Goal: Find specific page/section: Find specific page/section

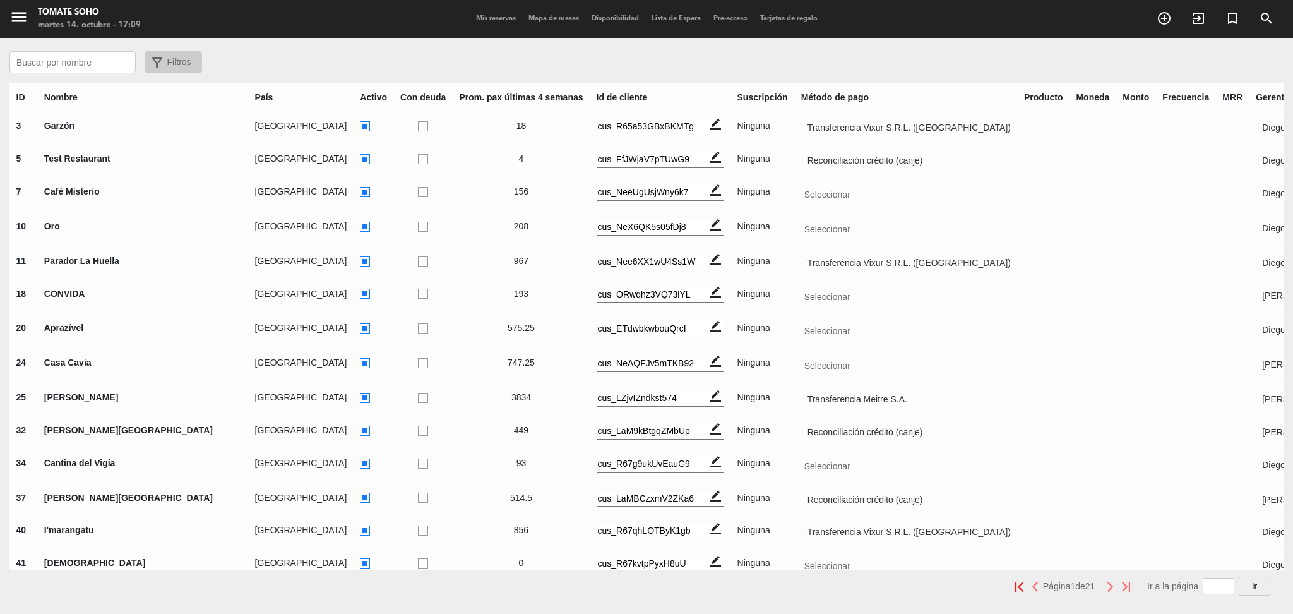
click at [48, 52] on input "text" at bounding box center [72, 62] width 126 height 22
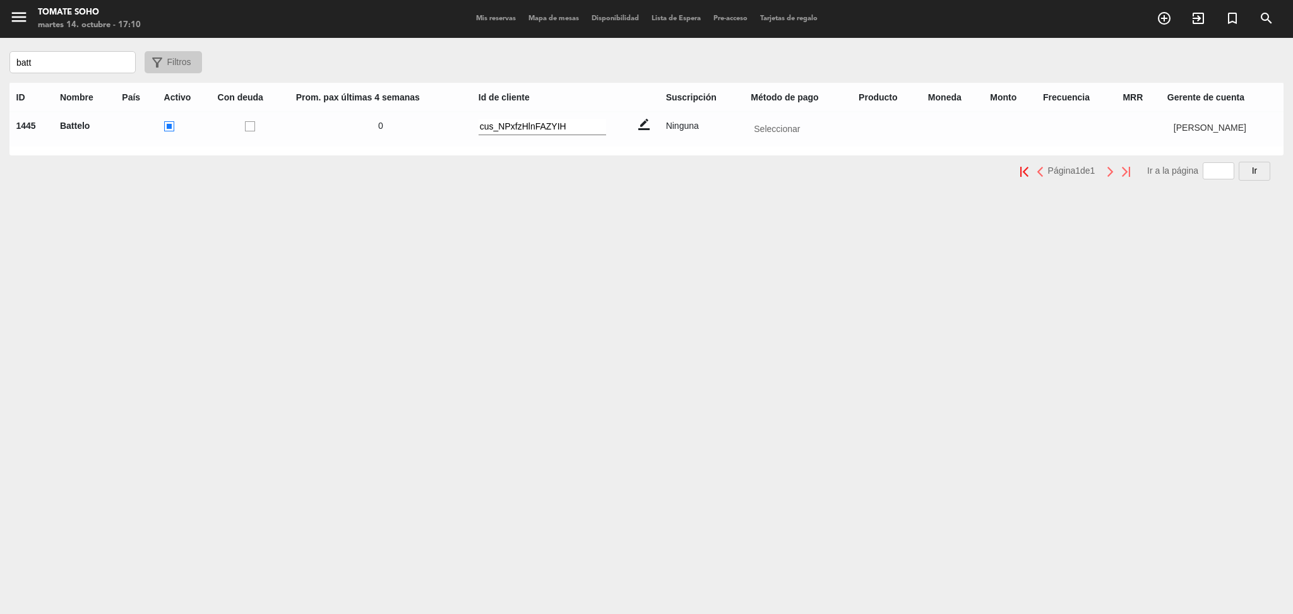
type input "batt"
click at [1213, 124] on input "text" at bounding box center [1224, 127] width 112 height 16
type input "marc"
click at [1185, 141] on span "[PERSON_NAME]" at bounding box center [1207, 146] width 73 height 10
click at [164, 121] on ins at bounding box center [169, 126] width 10 height 11
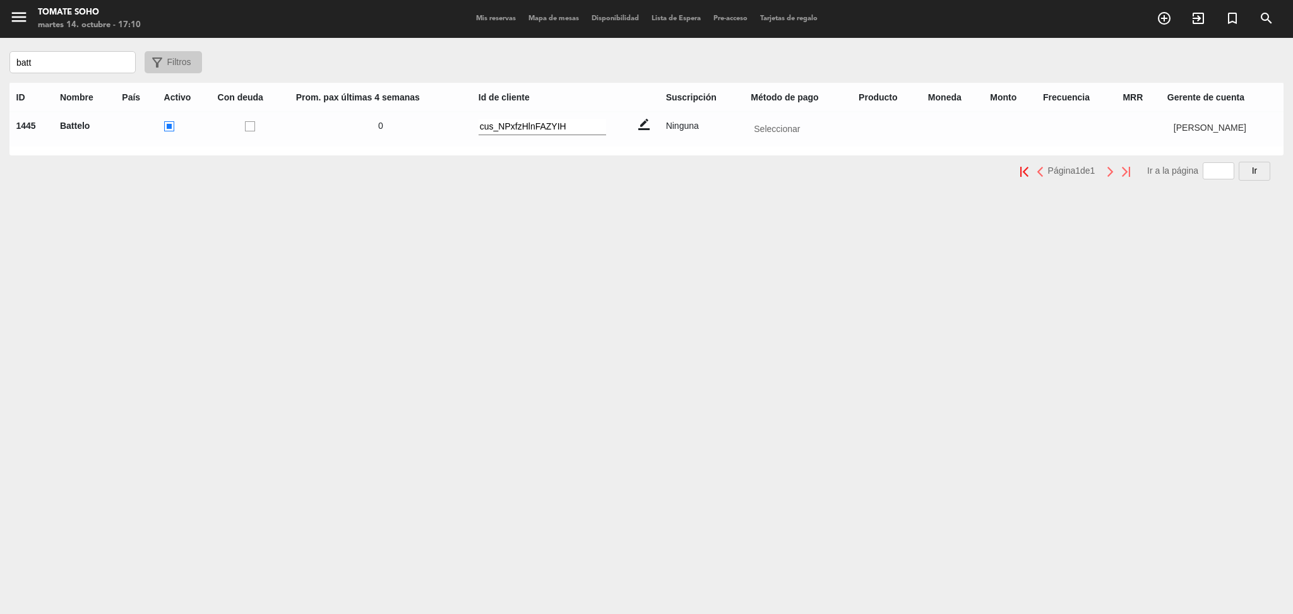
click at [164, 121] on input "radio" at bounding box center [168, 125] width 8 height 8
radio input "true"
click at [52, 65] on input "batt" at bounding box center [72, 62] width 126 height 22
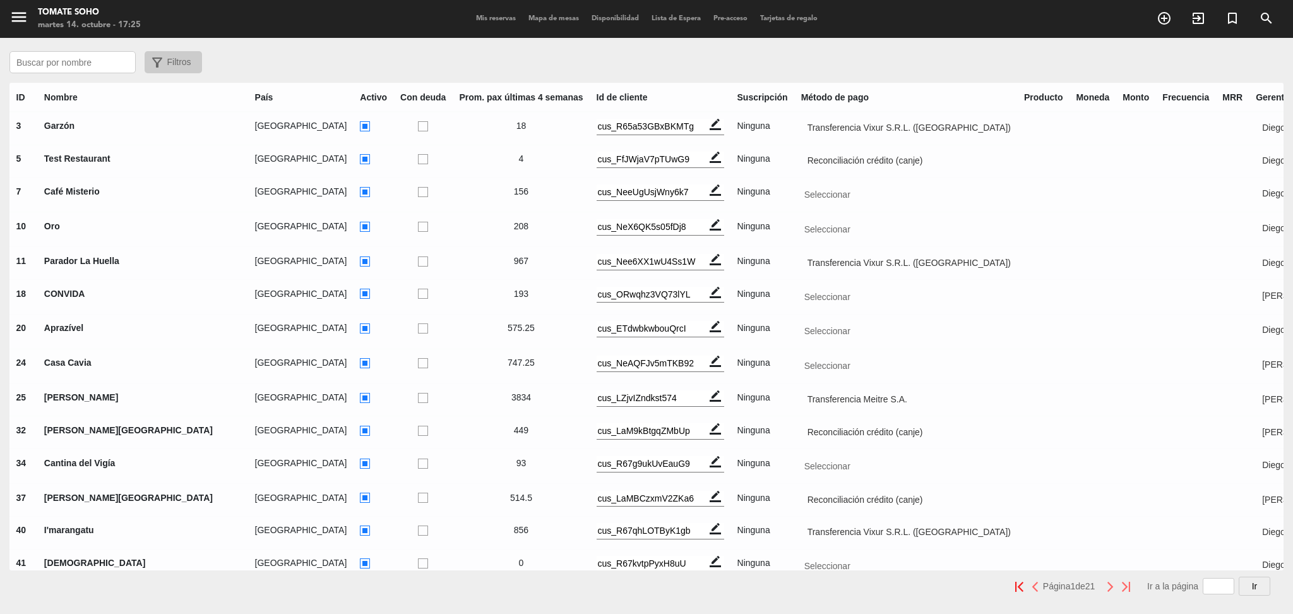
click at [39, 61] on input "text" at bounding box center [72, 62] width 126 height 22
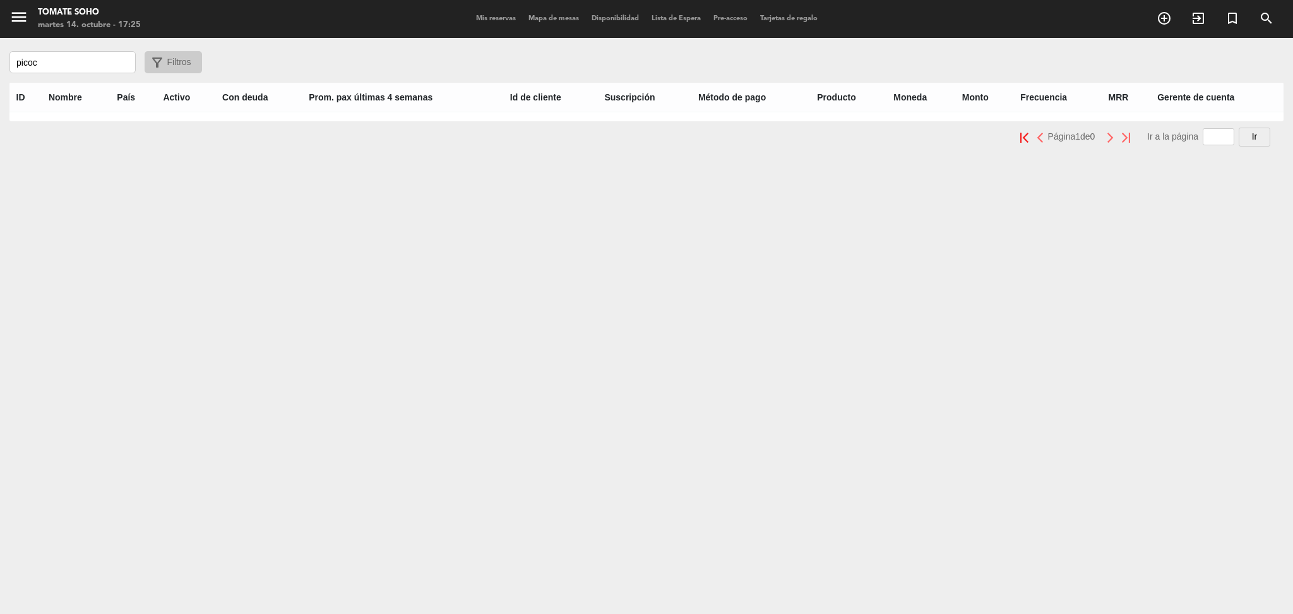
type input "picoc"
